Goal: Task Accomplishment & Management: Use online tool/utility

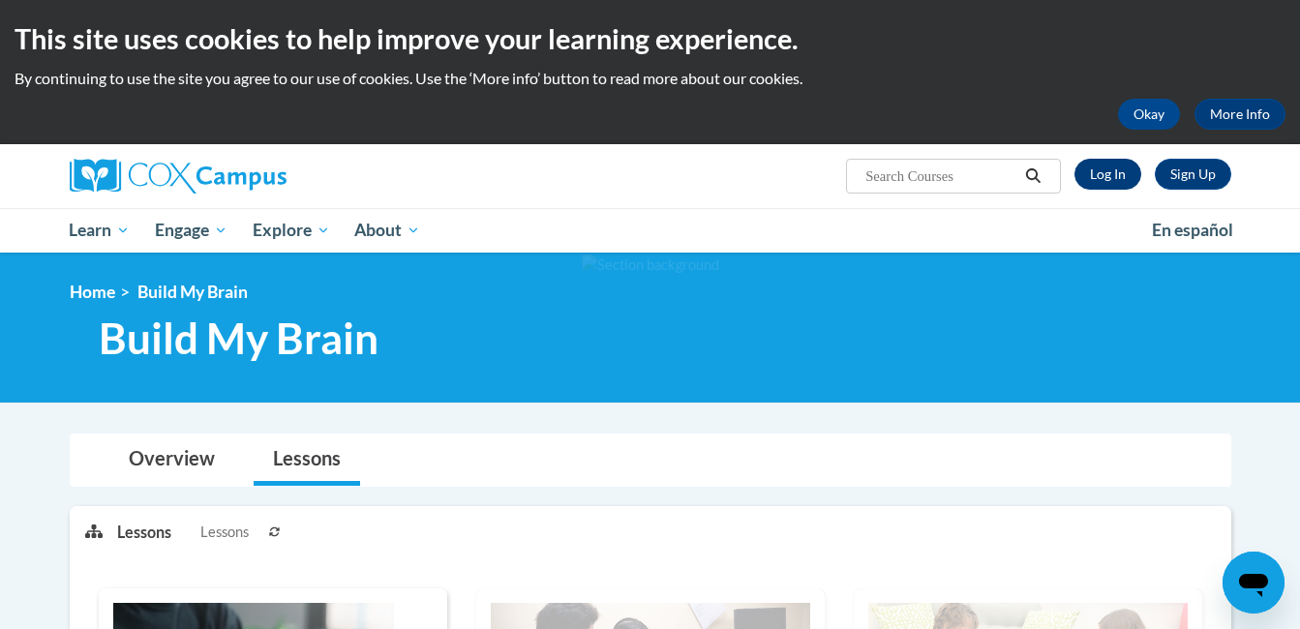
click at [1113, 176] on link "Log In" at bounding box center [1108, 174] width 67 height 31
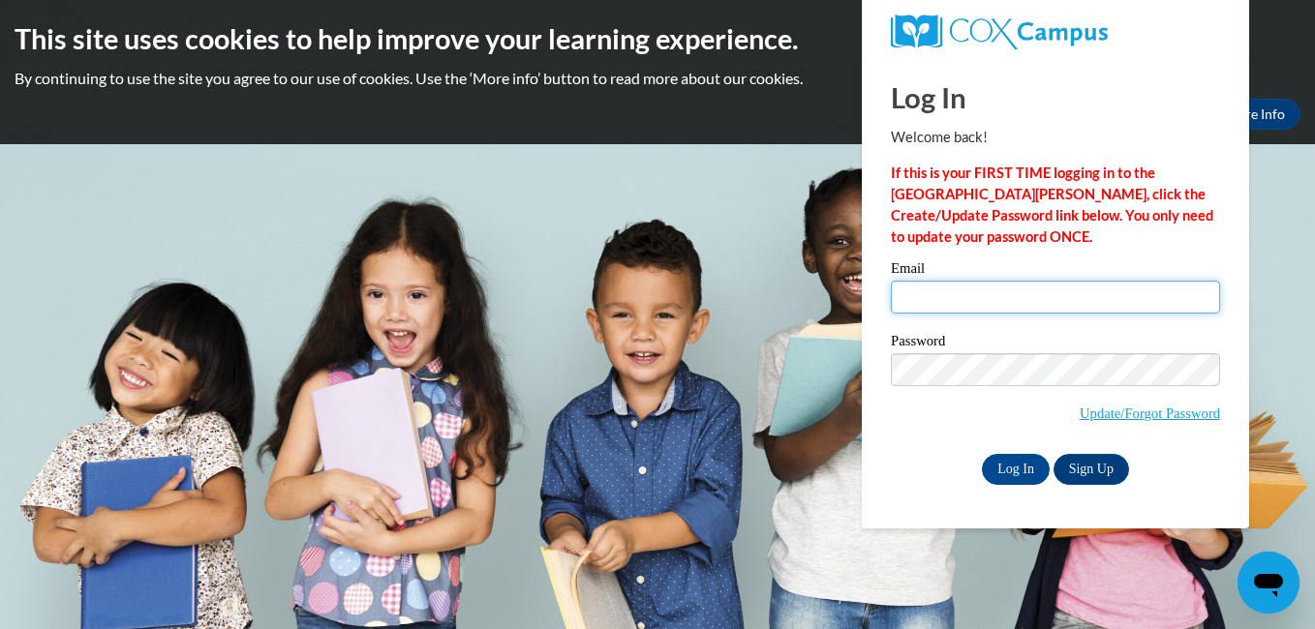
type input "wkayatana@gmail.com"
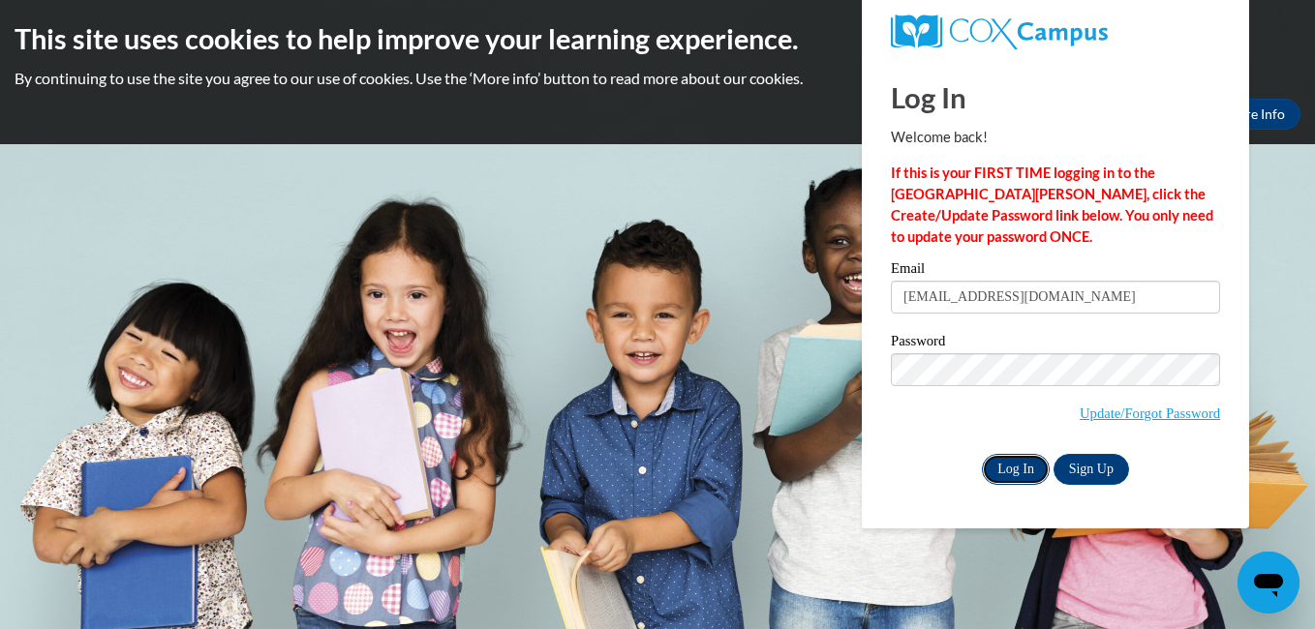
click at [999, 468] on input "Log In" at bounding box center [1016, 469] width 68 height 31
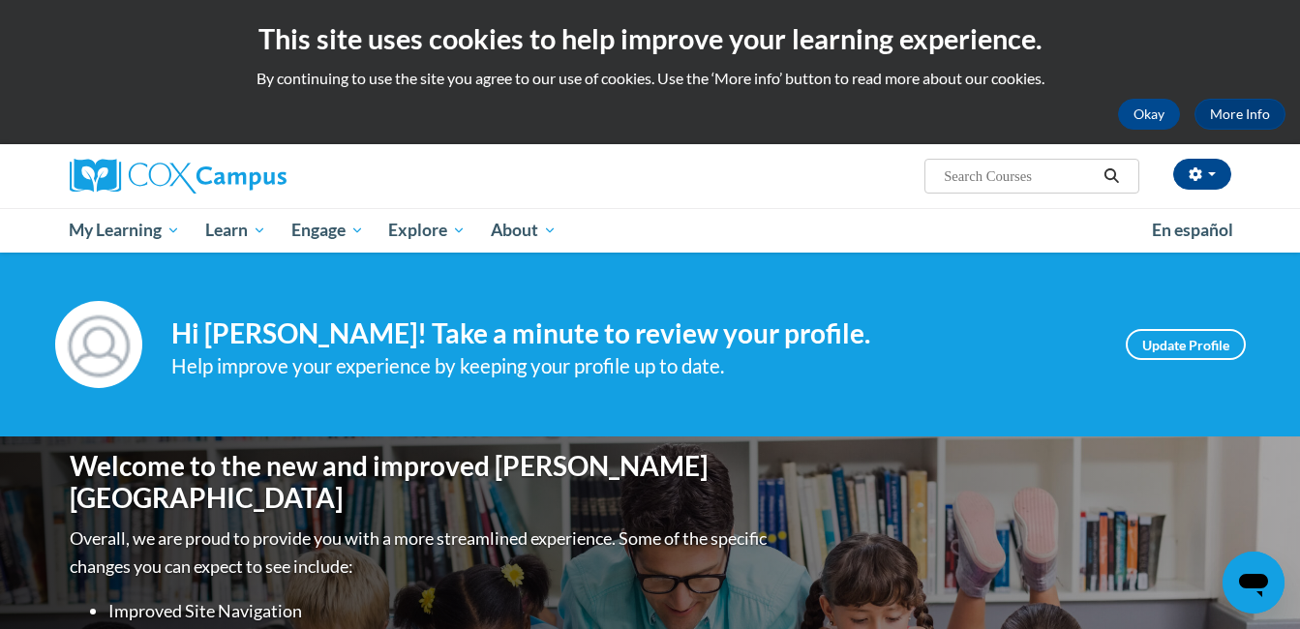
click at [1020, 486] on div "Welcome to the new and improved Cox Campus Overall, we are proud to provide you…" at bounding box center [651, 630] width 1220 height 387
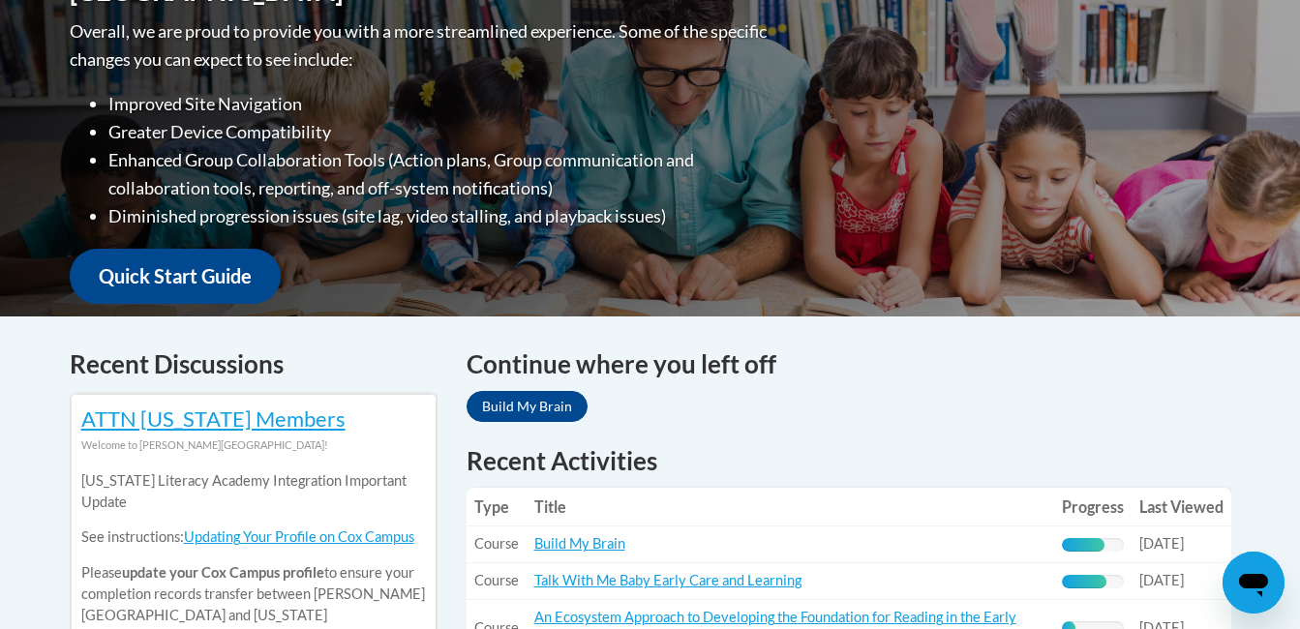
scroll to position [618, 0]
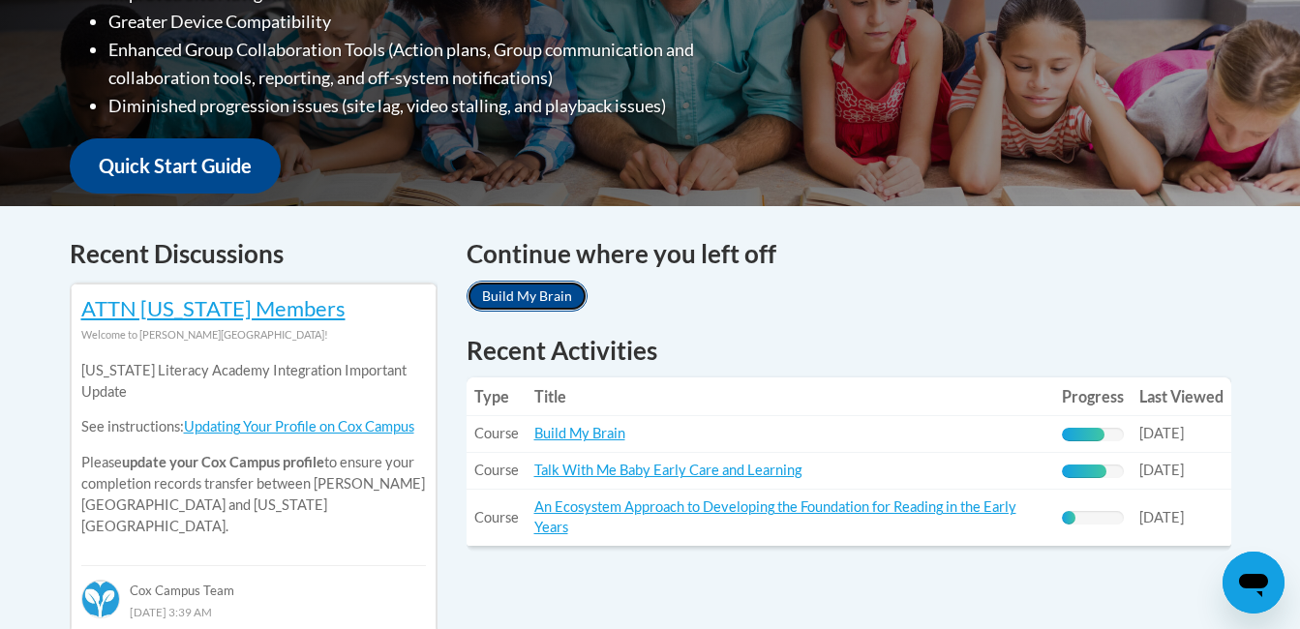
click at [537, 292] on link "Build My Brain" at bounding box center [527, 296] width 121 height 31
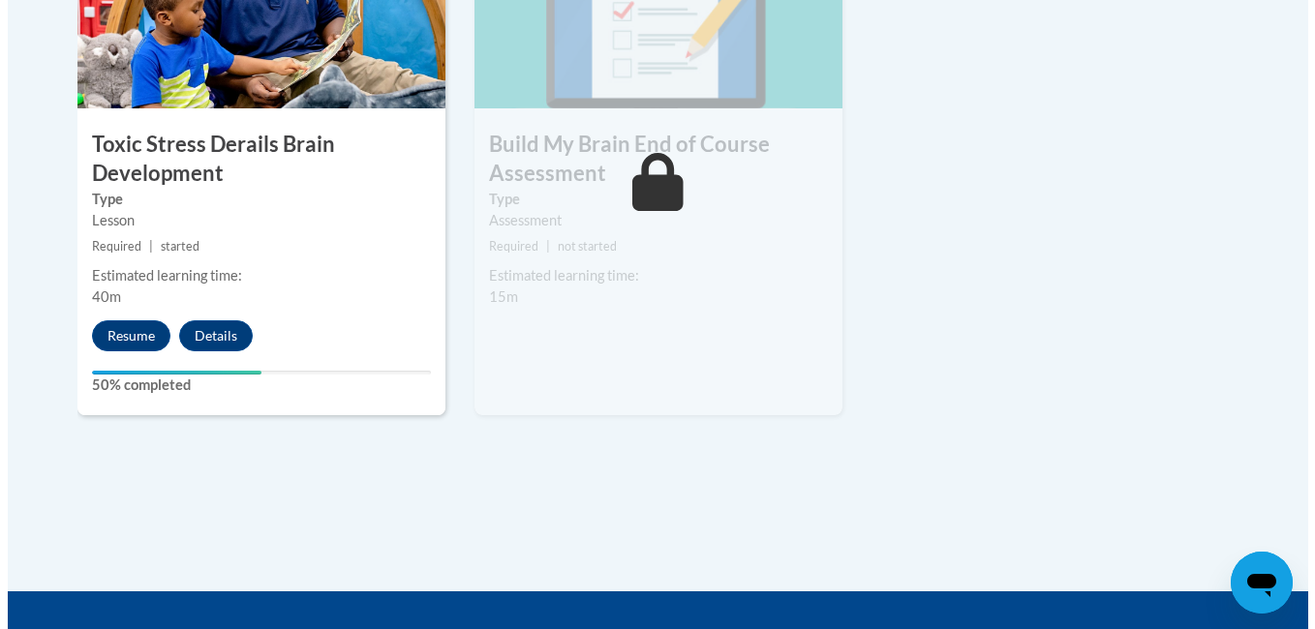
scroll to position [1279, 0]
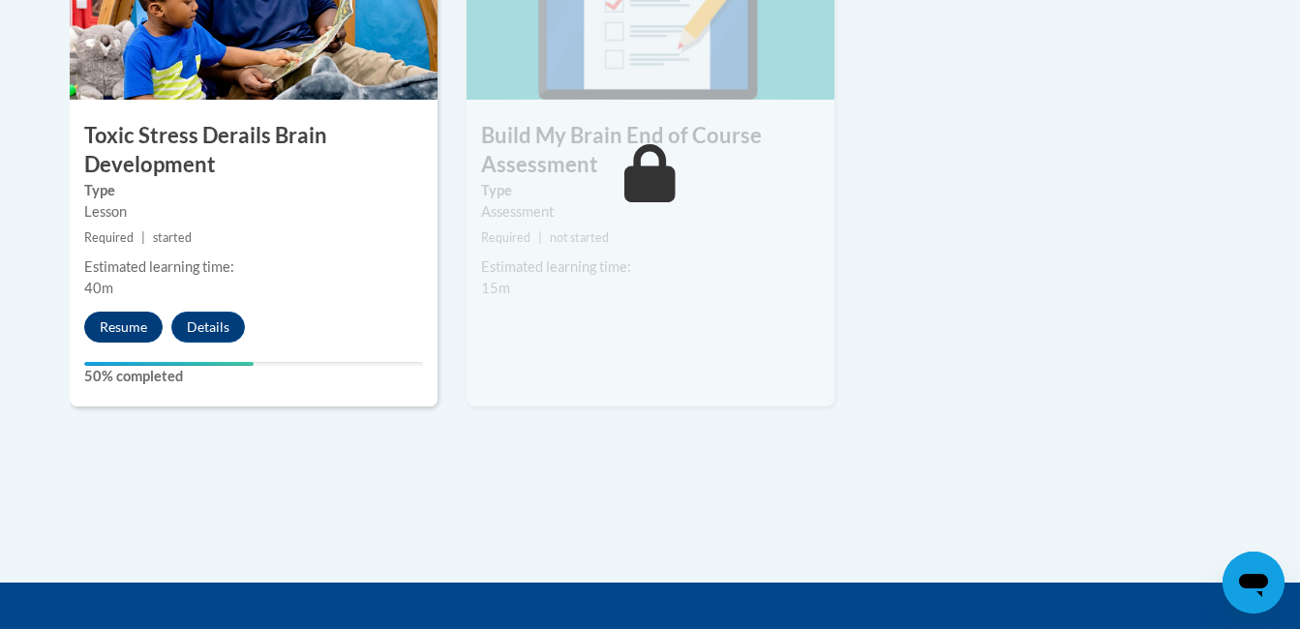
click at [109, 336] on button "Resume" at bounding box center [123, 327] width 78 height 31
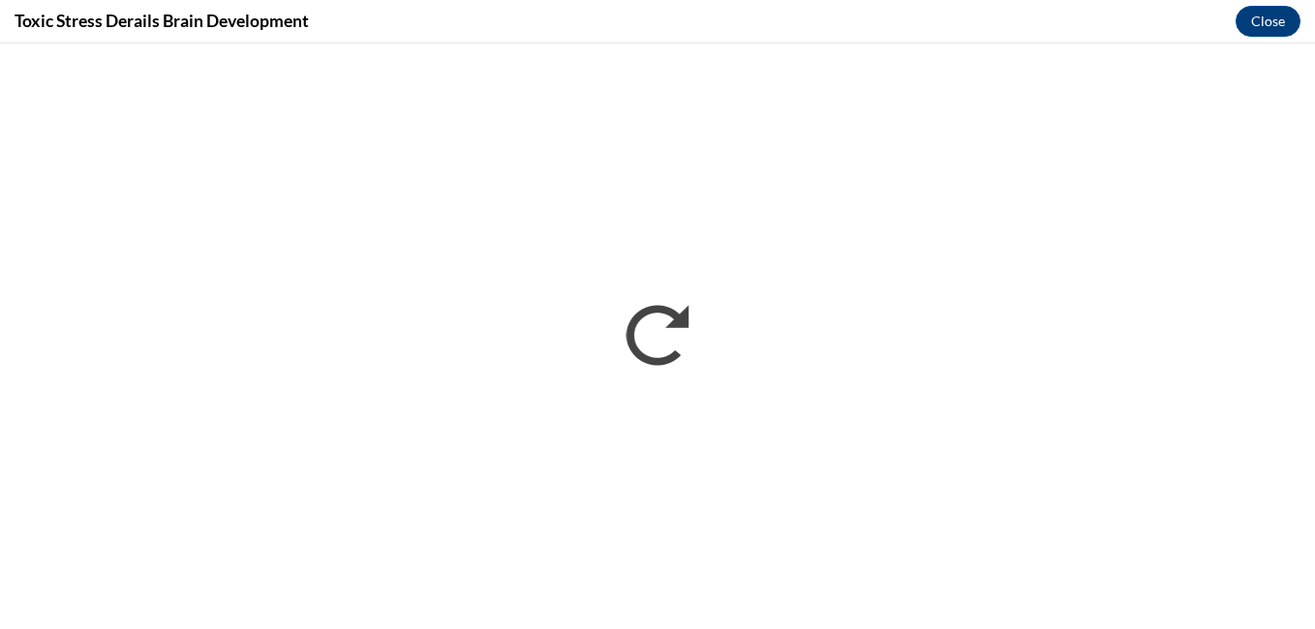
scroll to position [0, 0]
